Goal: Task Accomplishment & Management: Manage account settings

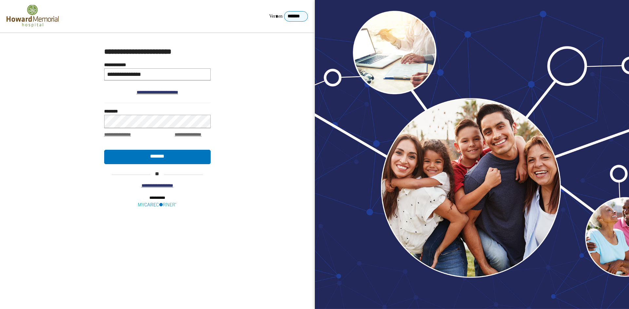
type input "**********"
click at [186, 70] on div "**********" at bounding box center [157, 74] width 106 height 14
click at [185, 73] on input "**********" at bounding box center [157, 74] width 106 height 12
type input "**********"
